Goal: Task Accomplishment & Management: Manage account settings

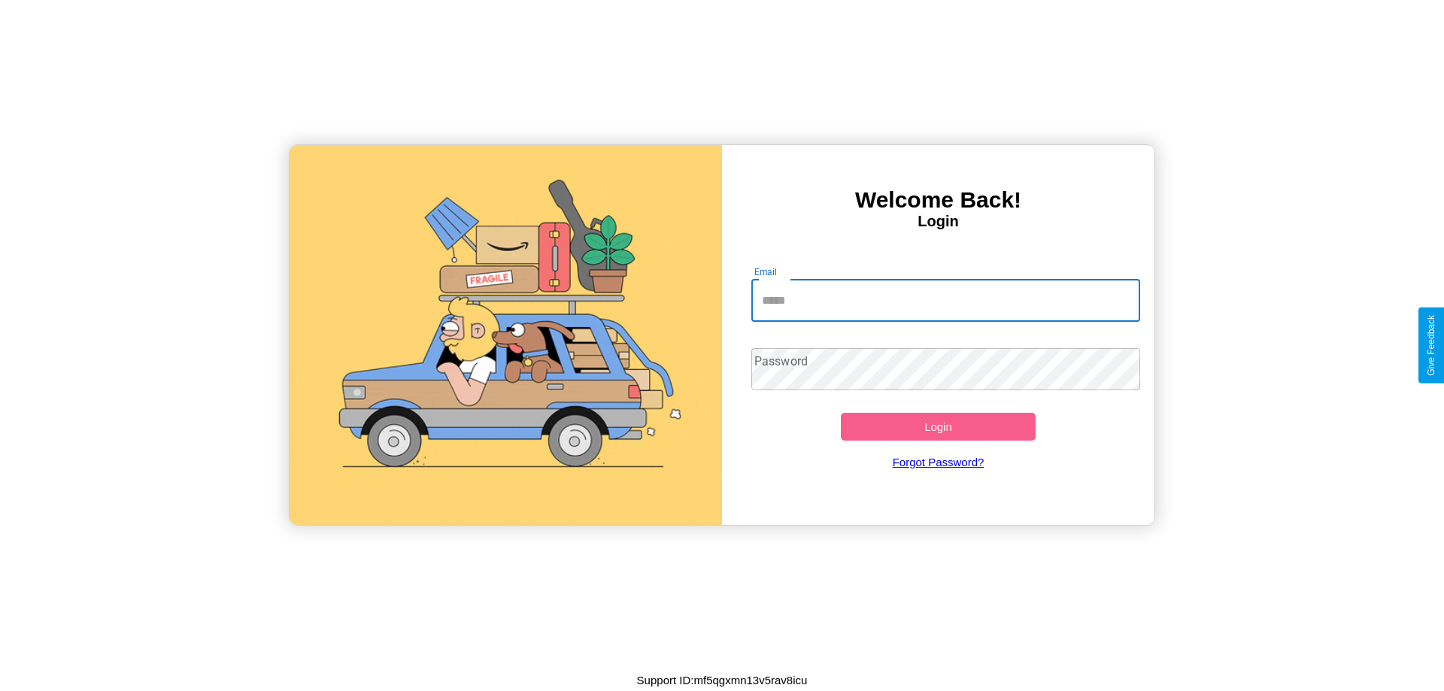
click at [945, 300] on input "Email" at bounding box center [945, 301] width 389 height 42
type input "**********"
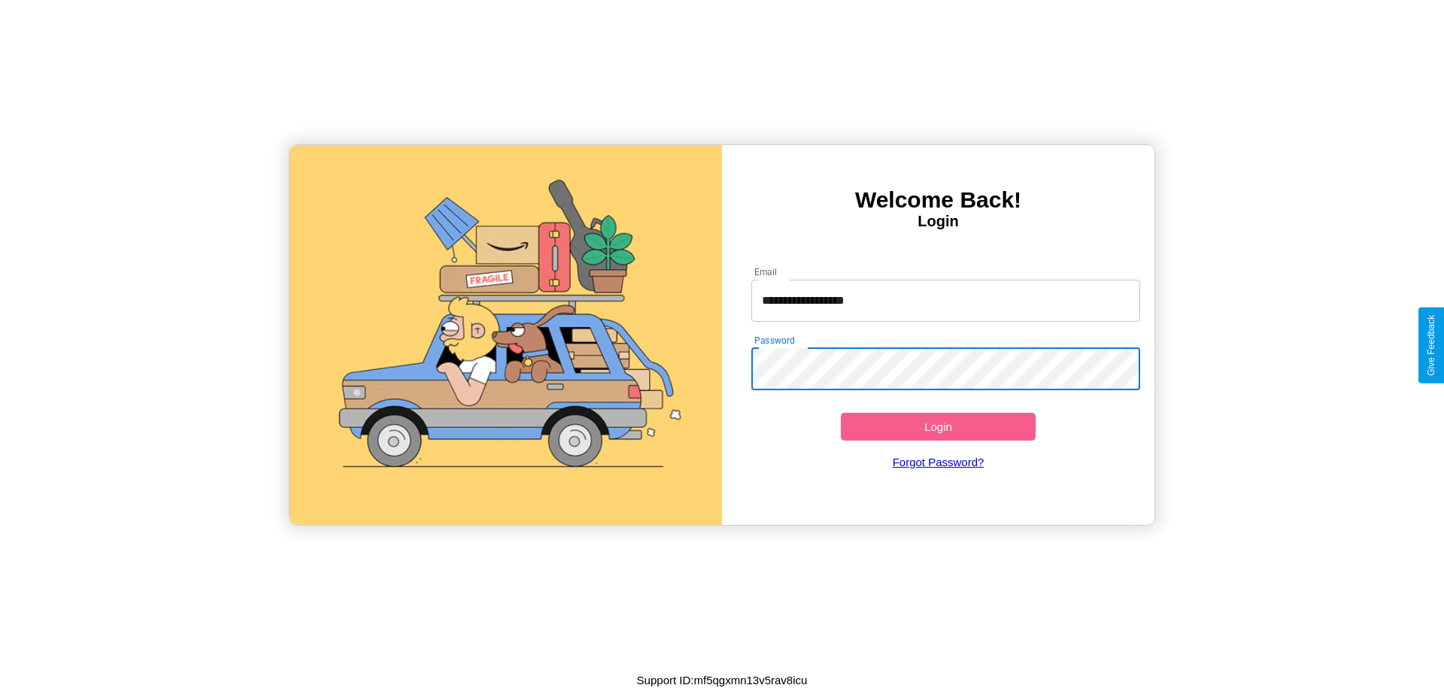
click at [938, 426] on button "Login" at bounding box center [938, 427] width 195 height 28
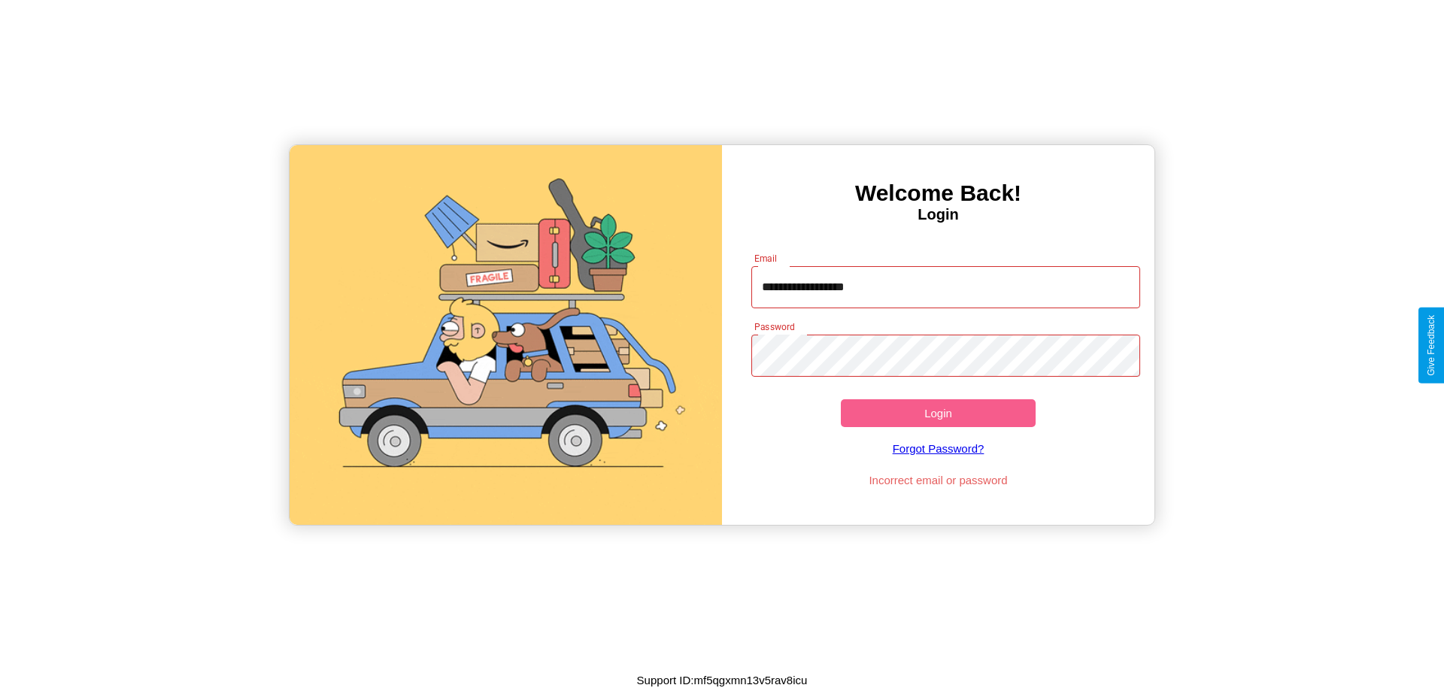
click at [938, 413] on button "Login" at bounding box center [938, 413] width 195 height 28
